Goal: Transaction & Acquisition: Purchase product/service

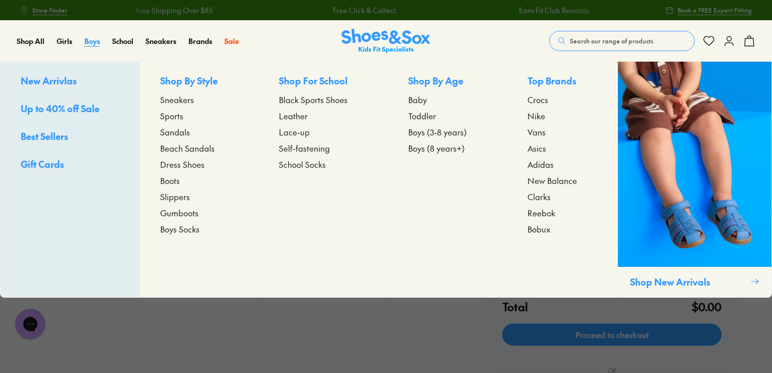
click at [88, 43] on span "Boys" at bounding box center [92, 41] width 16 height 10
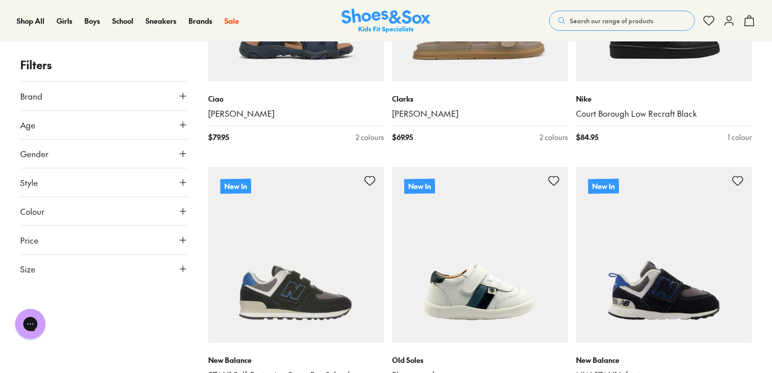
scroll to position [2500, 0]
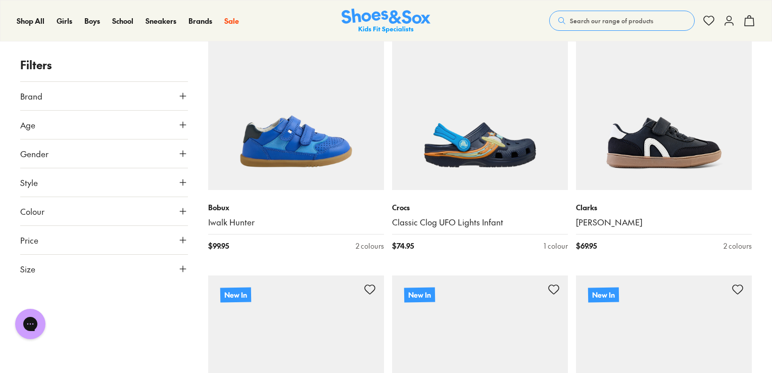
scroll to position [5183, 0]
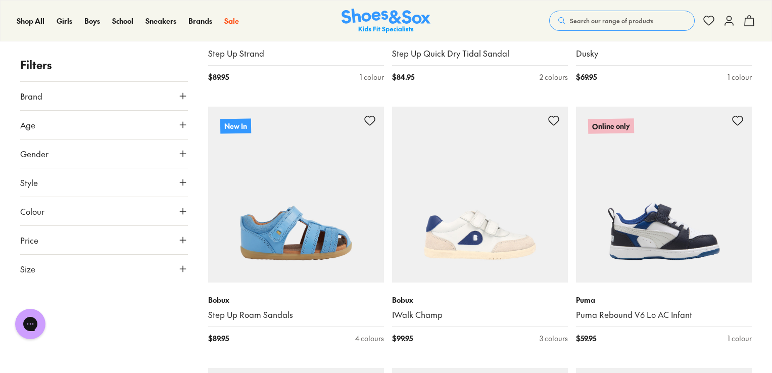
scroll to position [6924, 0]
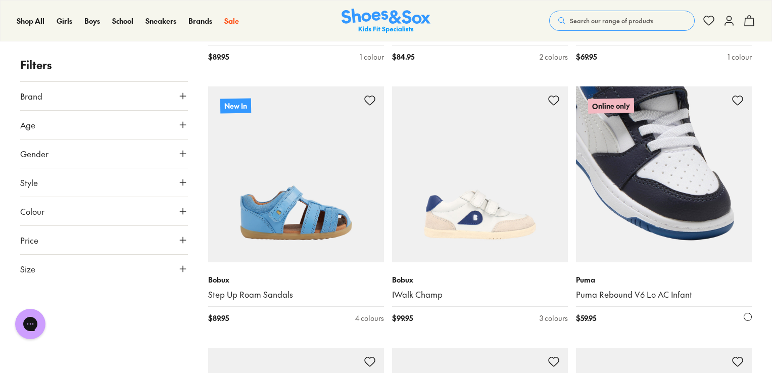
click at [659, 201] on img at bounding box center [664, 174] width 176 height 176
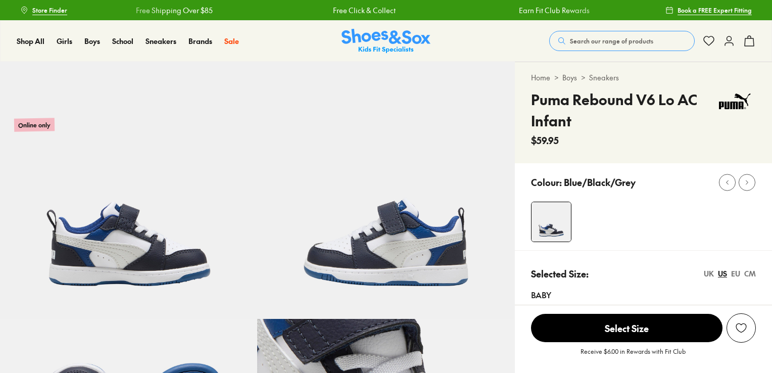
select select "*"
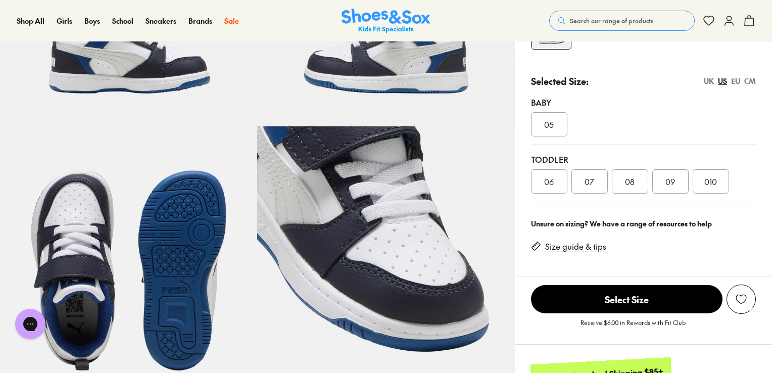
scroll to position [200, 0]
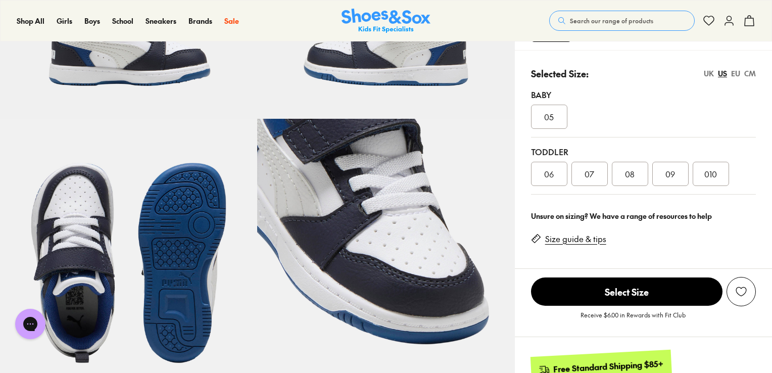
click at [711, 173] on span "010" at bounding box center [710, 174] width 13 height 12
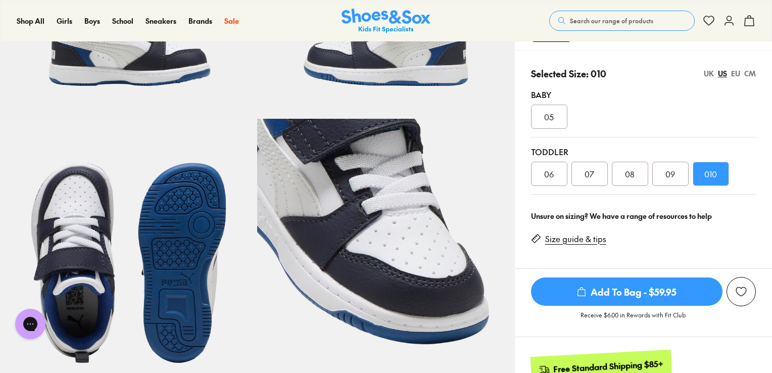
click at [587, 242] on link "Size guide & tips" at bounding box center [575, 238] width 61 height 11
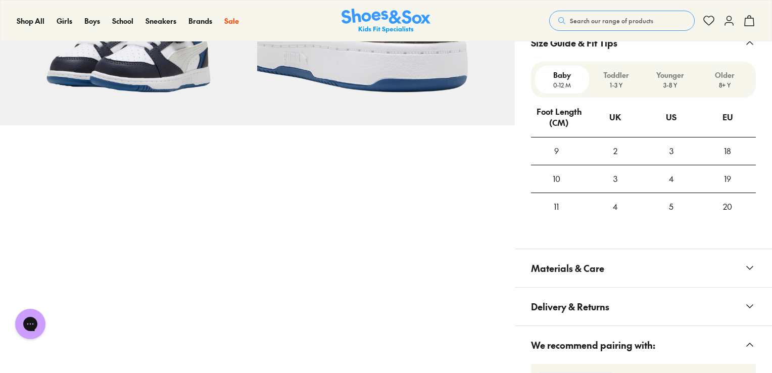
scroll to position [698, 0]
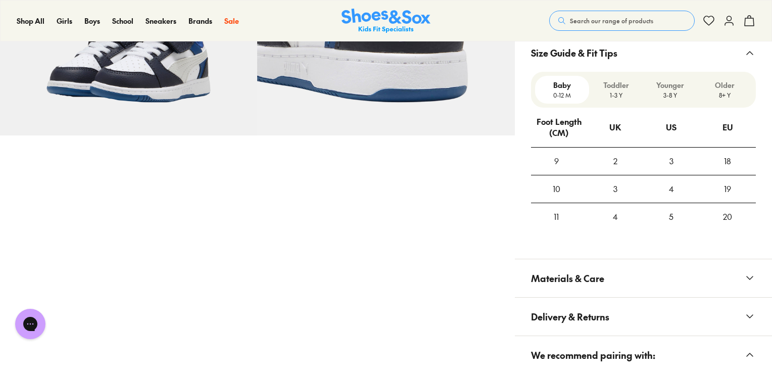
click at [617, 96] on p "1-3 Y" at bounding box center [616, 94] width 46 height 9
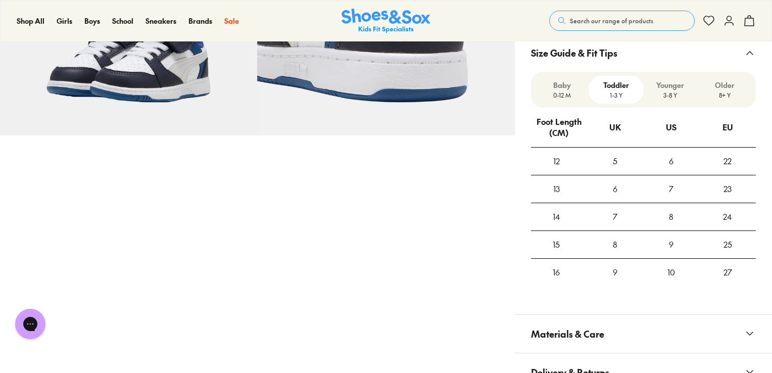
click at [661, 86] on p "Younger" at bounding box center [670, 85] width 46 height 11
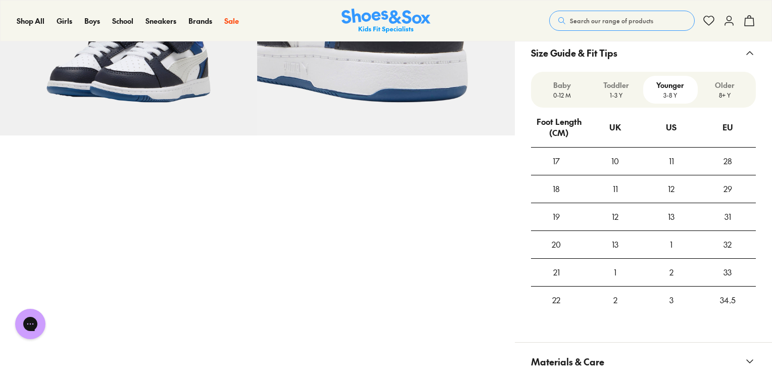
click at [616, 97] on p "1-3 Y" at bounding box center [616, 94] width 46 height 9
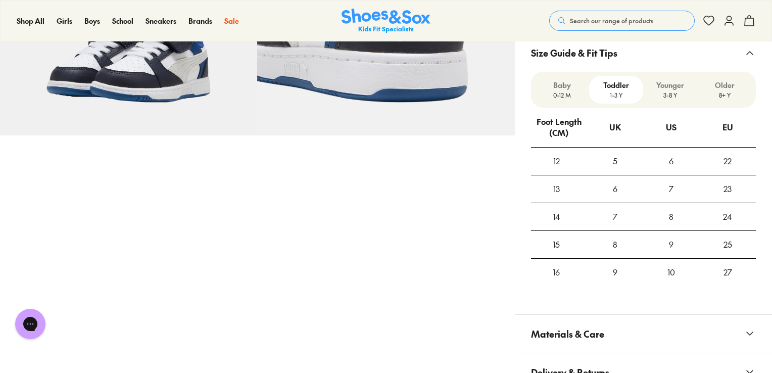
click at [672, 267] on div "10" at bounding box center [671, 272] width 56 height 27
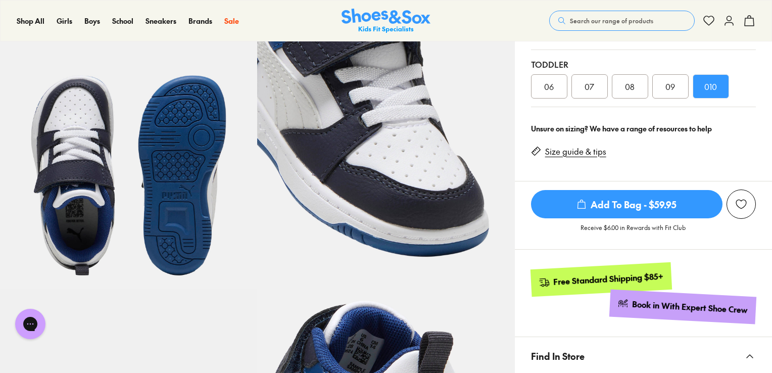
scroll to position [283, 0]
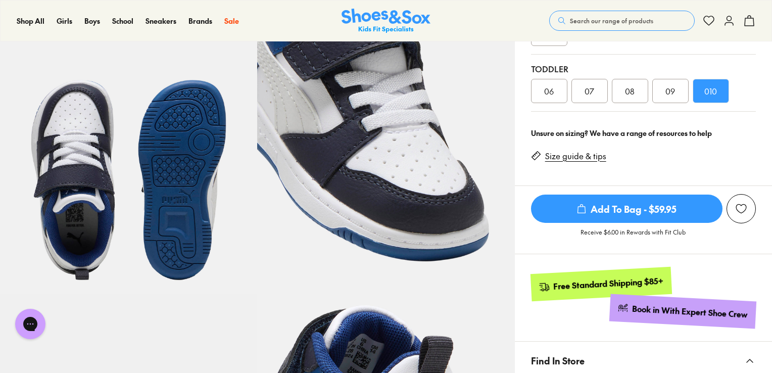
click at [610, 208] on span "Add To Bag - $59.95" at bounding box center [626, 208] width 191 height 28
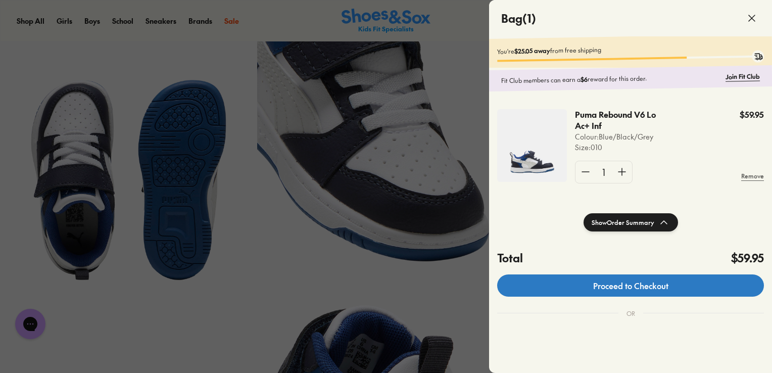
click at [646, 291] on link "Proceed to Checkout" at bounding box center [630, 285] width 267 height 22
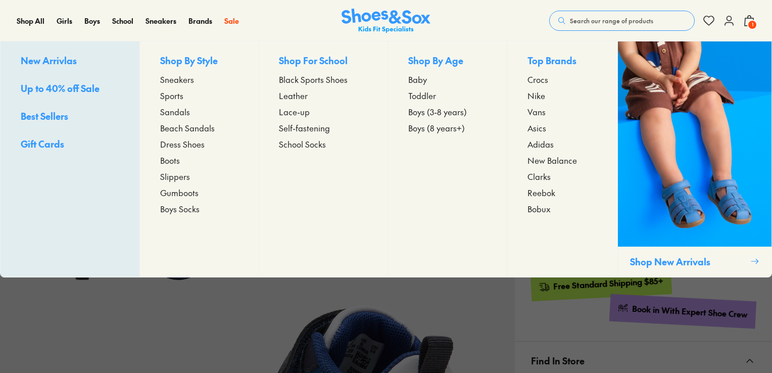
select select "*"
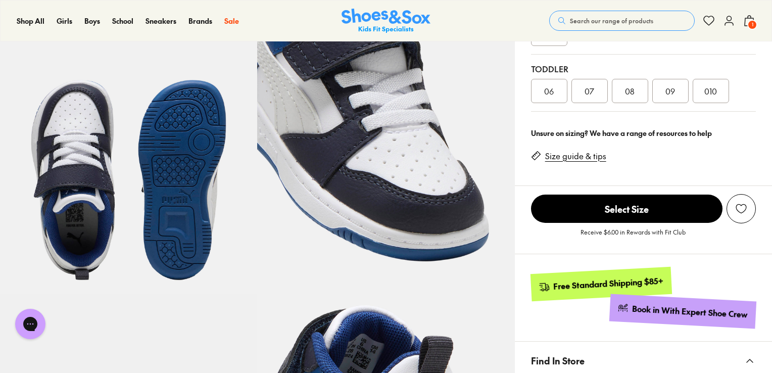
click at [710, 87] on span "010" at bounding box center [710, 91] width 13 height 12
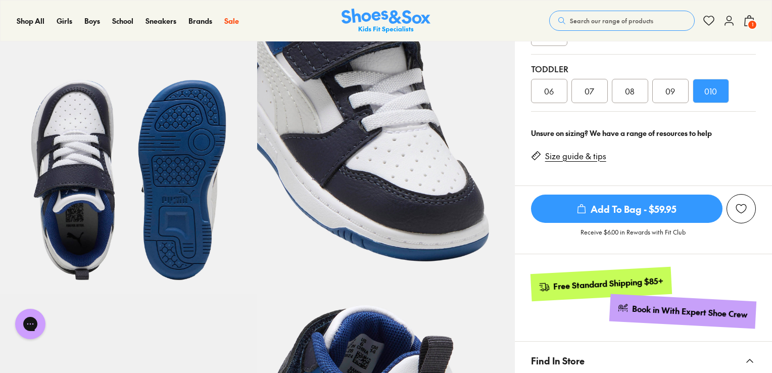
click at [635, 206] on span "Add To Bag - $59.95" at bounding box center [626, 208] width 191 height 28
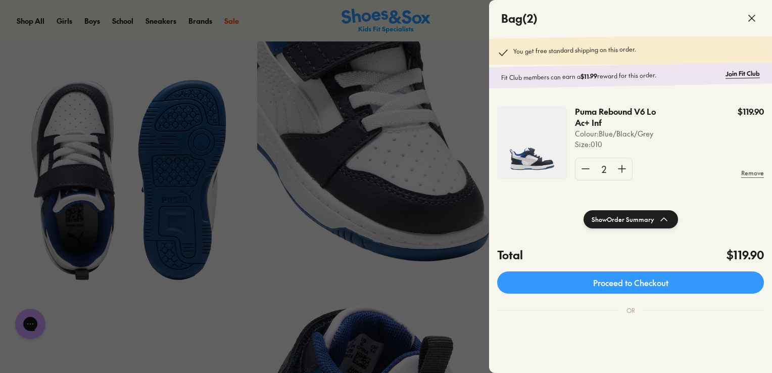
click at [326, 243] on div at bounding box center [386, 186] width 772 height 373
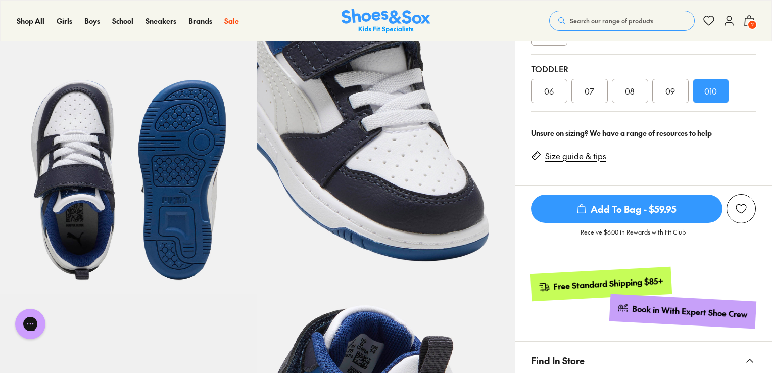
click at [638, 209] on span "Add To Bag - $59.95" at bounding box center [626, 208] width 191 height 28
click at [569, 159] on link "Size guide & tips" at bounding box center [575, 155] width 61 height 11
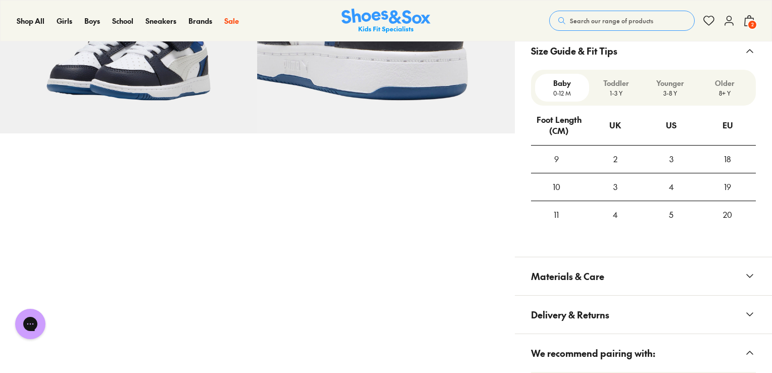
scroll to position [712, 0]
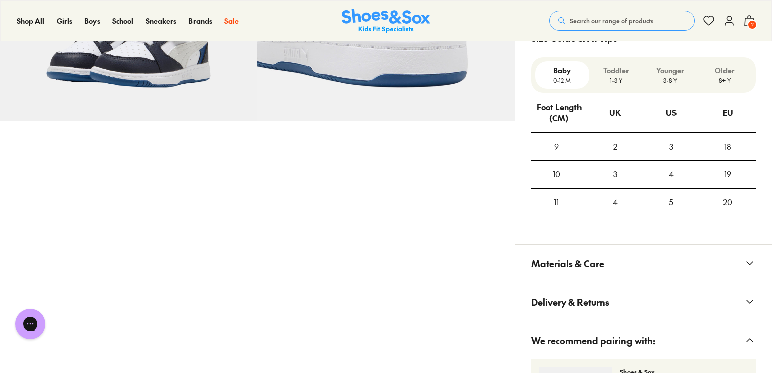
click at [669, 73] on p "Younger" at bounding box center [670, 70] width 46 height 11
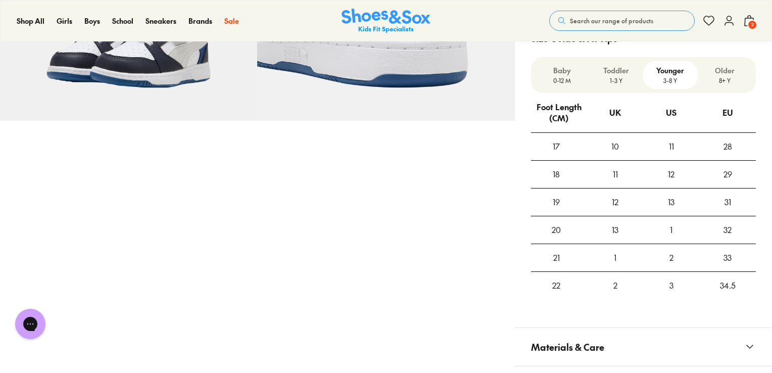
click at [614, 71] on p "Toddler" at bounding box center [616, 70] width 46 height 11
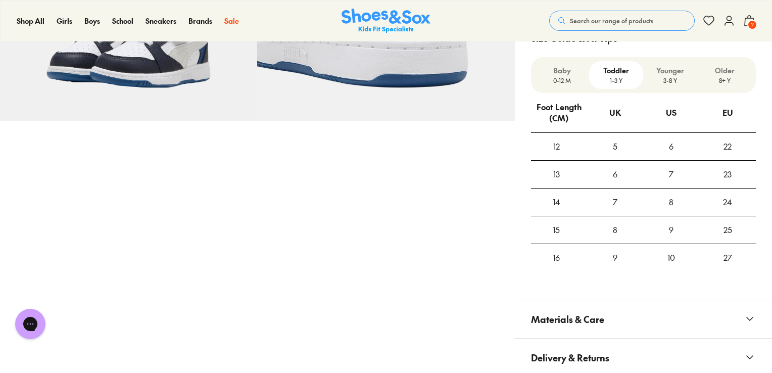
click at [674, 257] on div "10" at bounding box center [671, 257] width 56 height 27
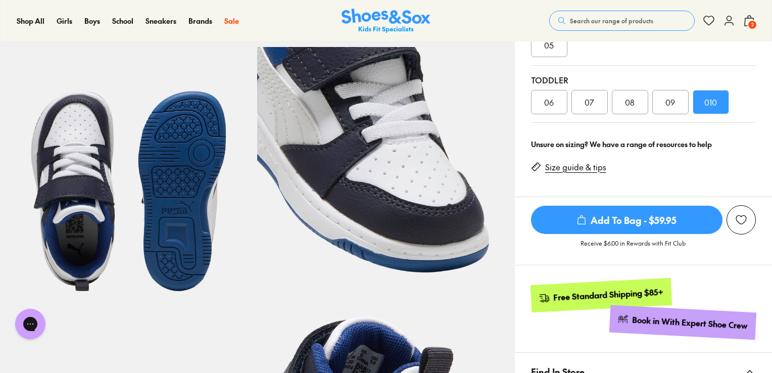
scroll to position [267, 0]
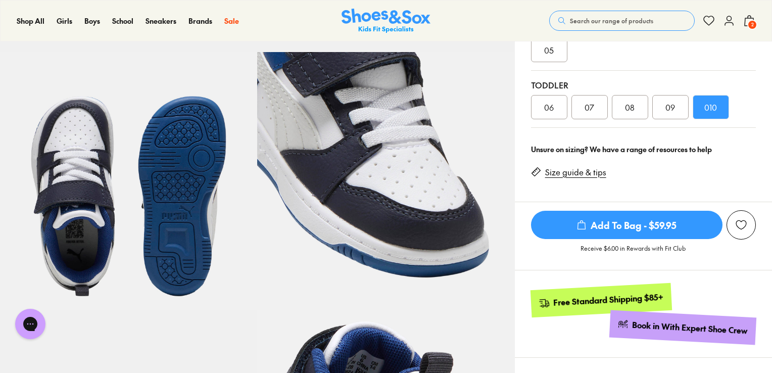
click at [580, 220] on icon "submit" at bounding box center [581, 225] width 10 height 10
click at [746, 22] on icon at bounding box center [749, 21] width 12 height 12
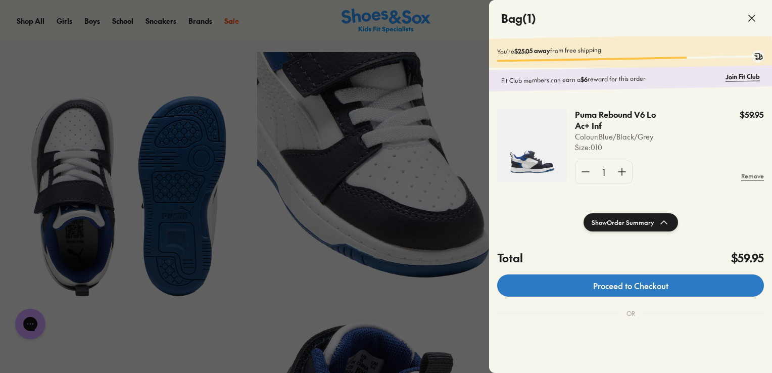
click at [632, 286] on link "Proceed to Checkout" at bounding box center [630, 285] width 267 height 22
